Goal: Information Seeking & Learning: Find specific fact

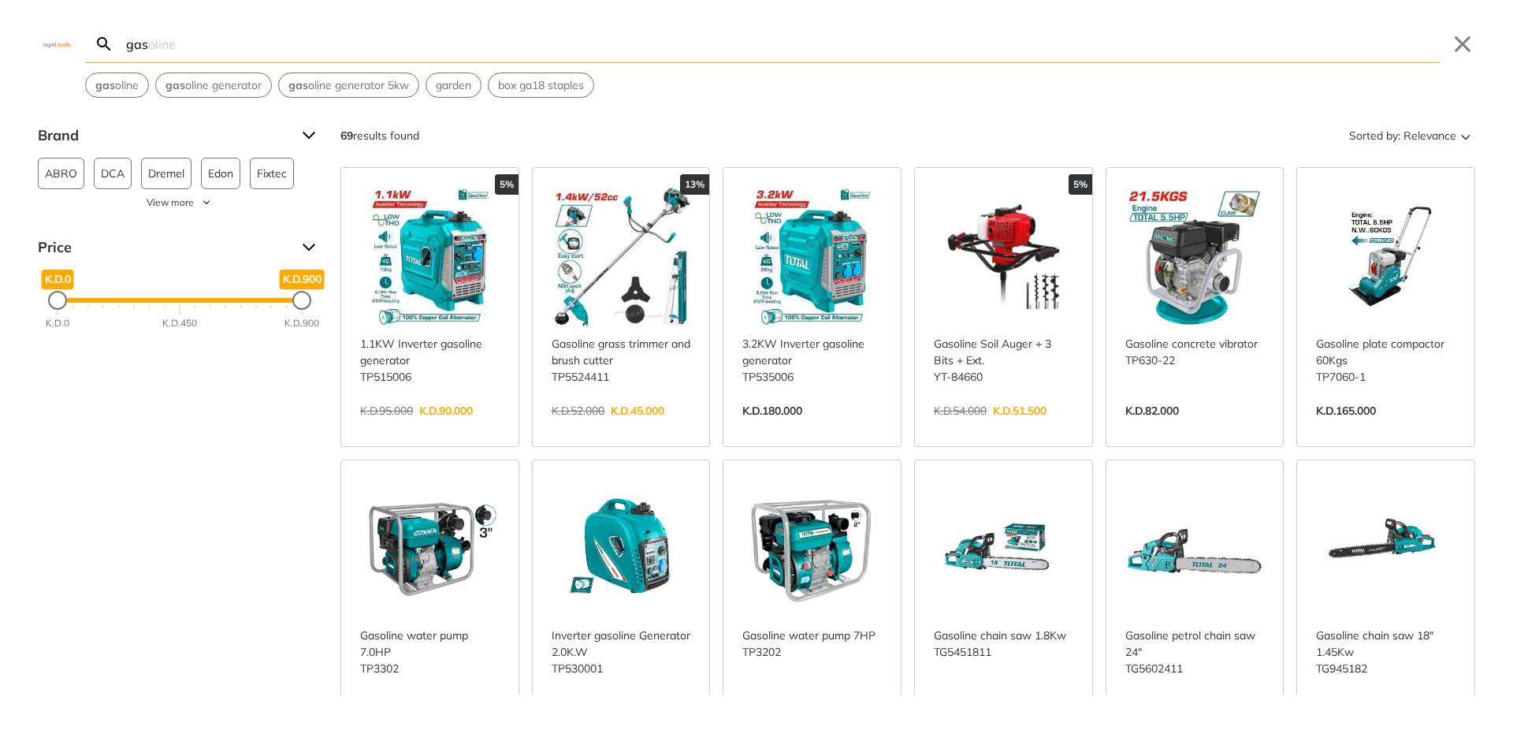
click at [750, 57] on div "gas Search gasoline Submit Close gas oline gas oline generator gas oline genera…" at bounding box center [756, 372] width 1513 height 745
click at [201, 51] on input "gas" at bounding box center [782, 43] width 1318 height 37
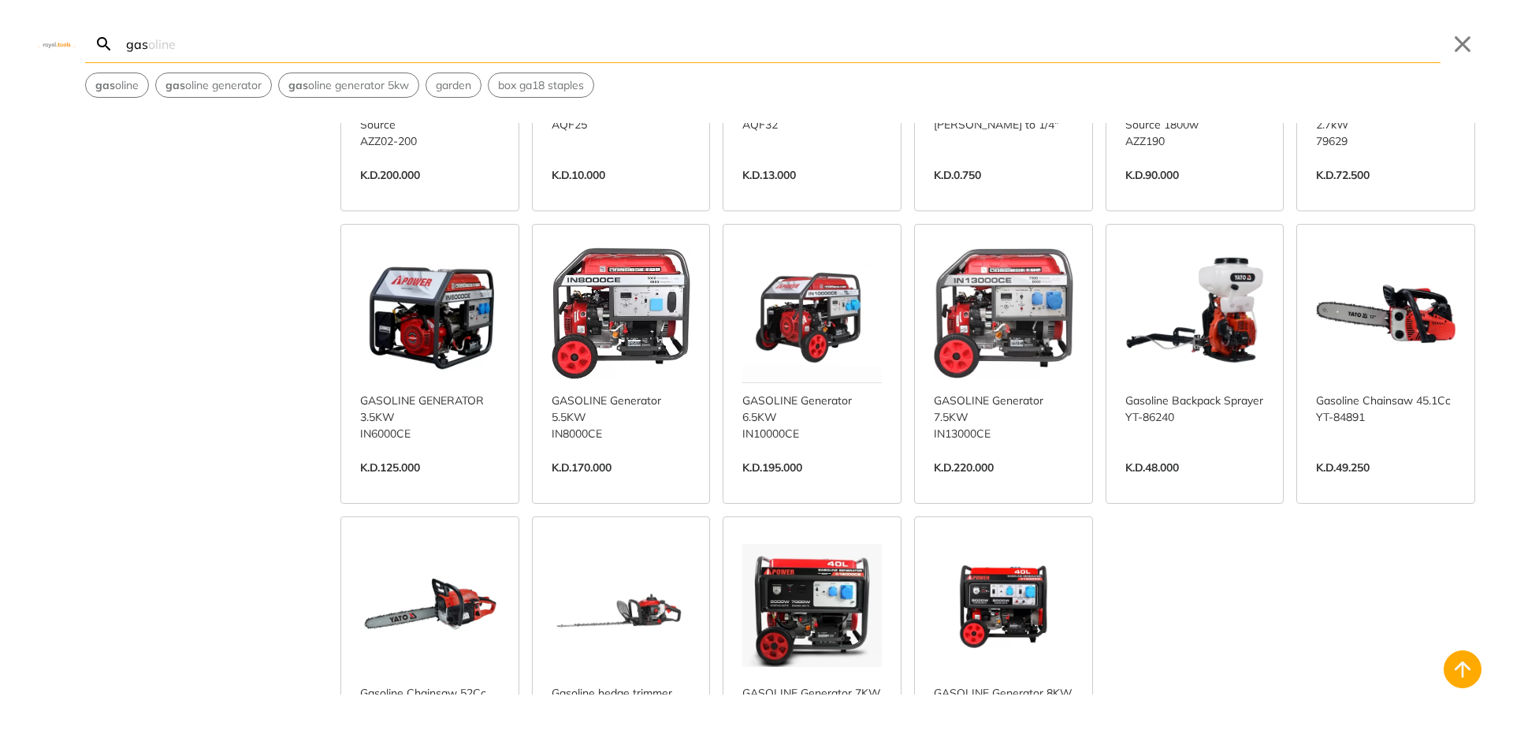
scroll to position [1423, 0]
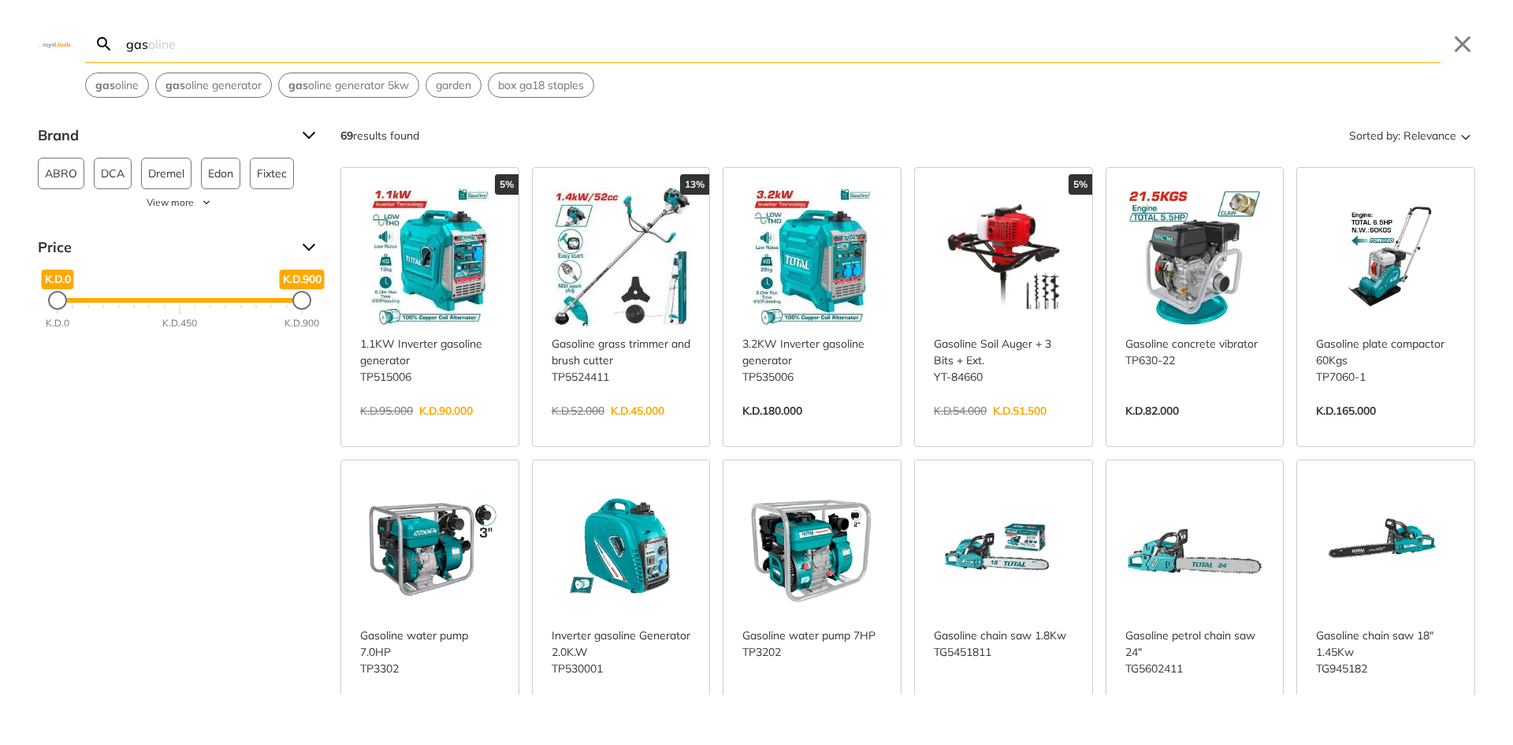
drag, startPoint x: 313, startPoint y: 58, endPoint x: 56, endPoint y: 54, distance: 257.0
click at [61, 54] on div "gas Search gasoline Submit Close gas oline gas oline generator gas oline genera…" at bounding box center [756, 49] width 1513 height 98
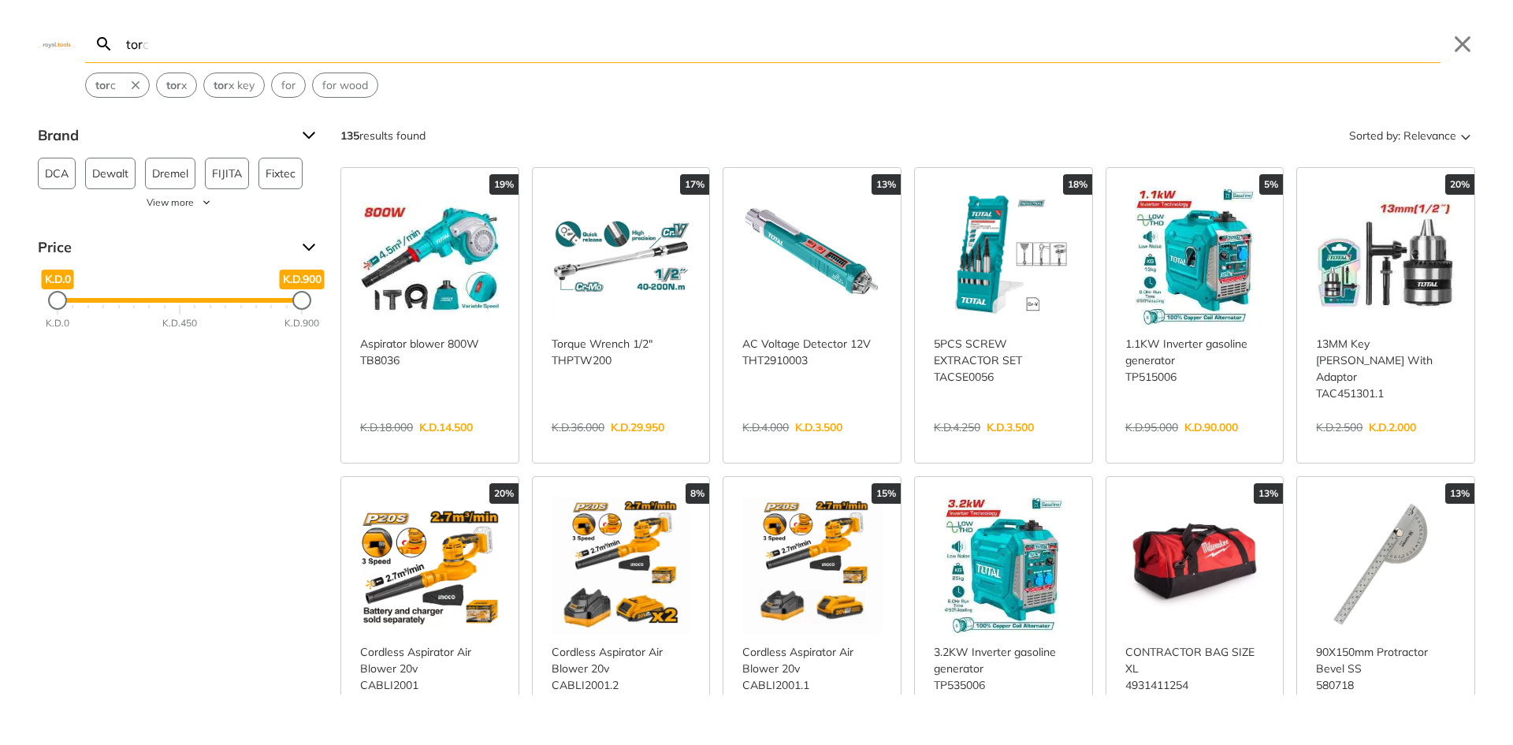
type input "tor"
